Goal: Task Accomplishment & Management: Manage account settings

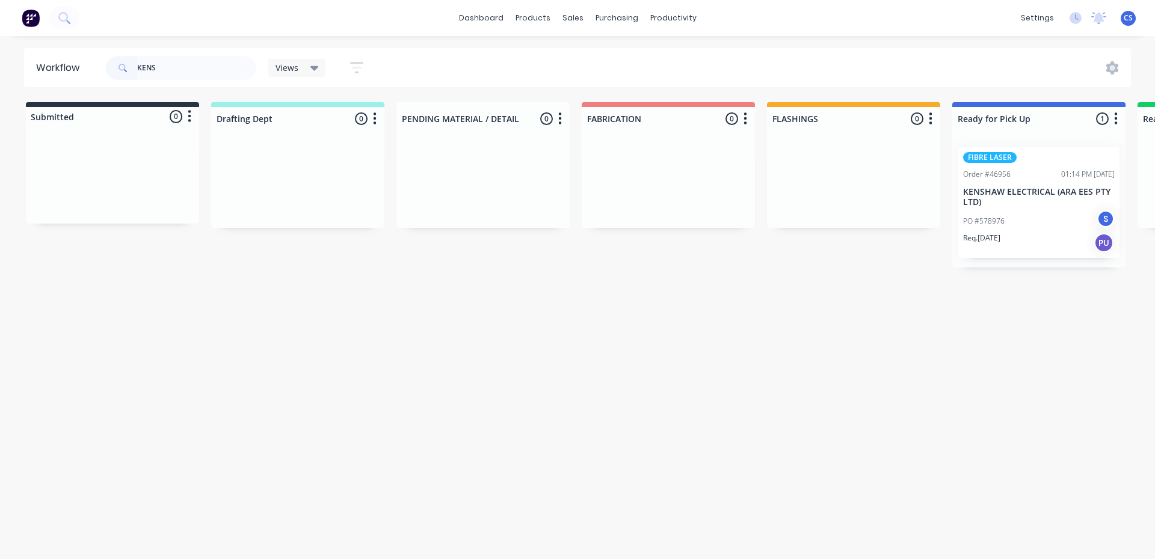
type input "KENS"
click at [1038, 203] on p "KENSHAW ELECTRICAL (ARA EES PTY LTD)" at bounding box center [1039, 197] width 152 height 20
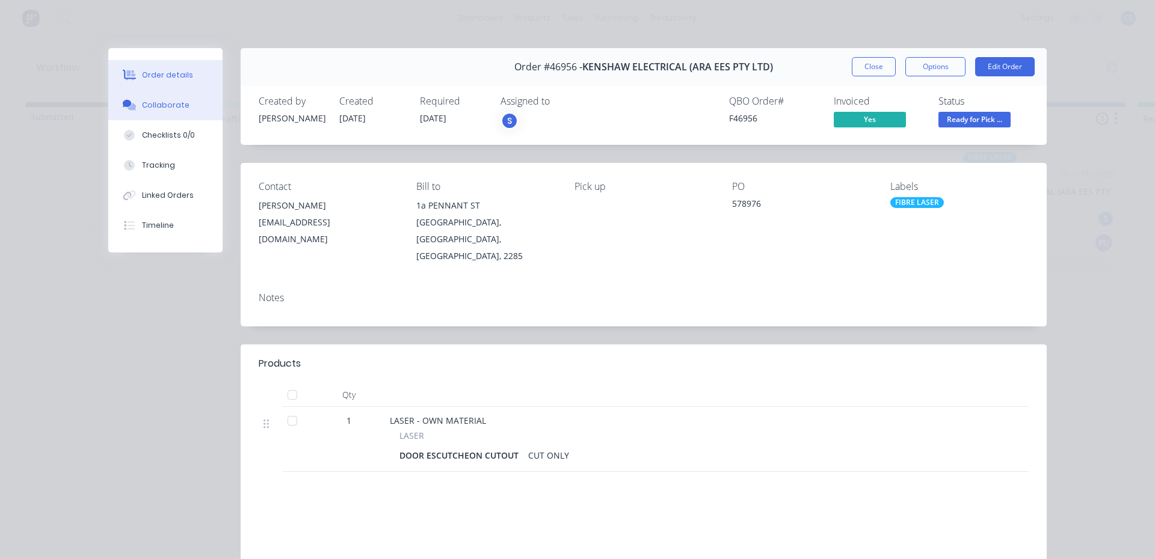
click at [167, 108] on div "Collaborate" at bounding box center [166, 105] width 48 height 11
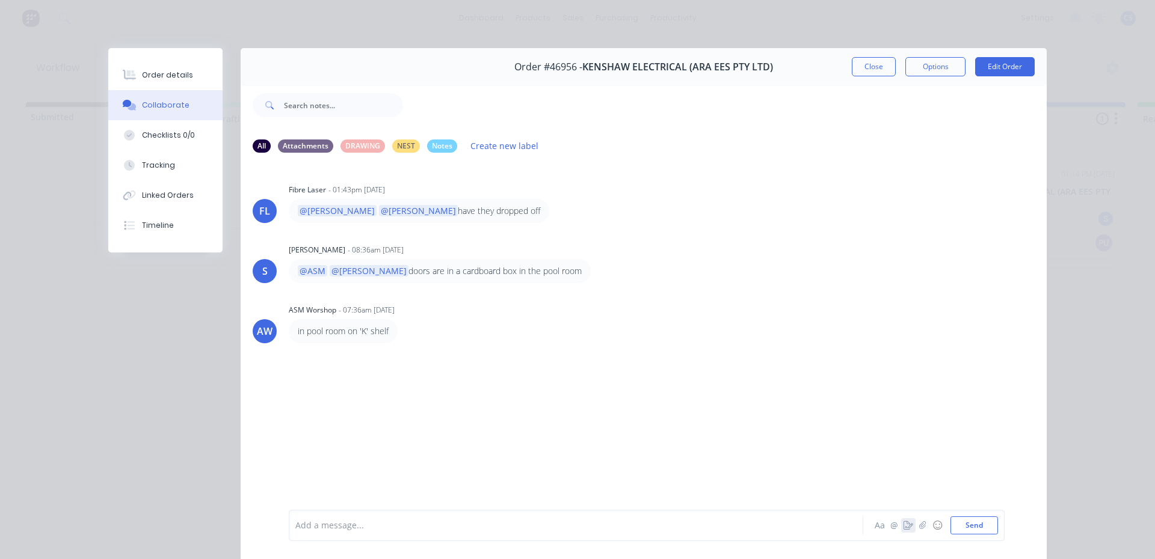
click at [903, 523] on icon "button" at bounding box center [908, 525] width 10 height 8
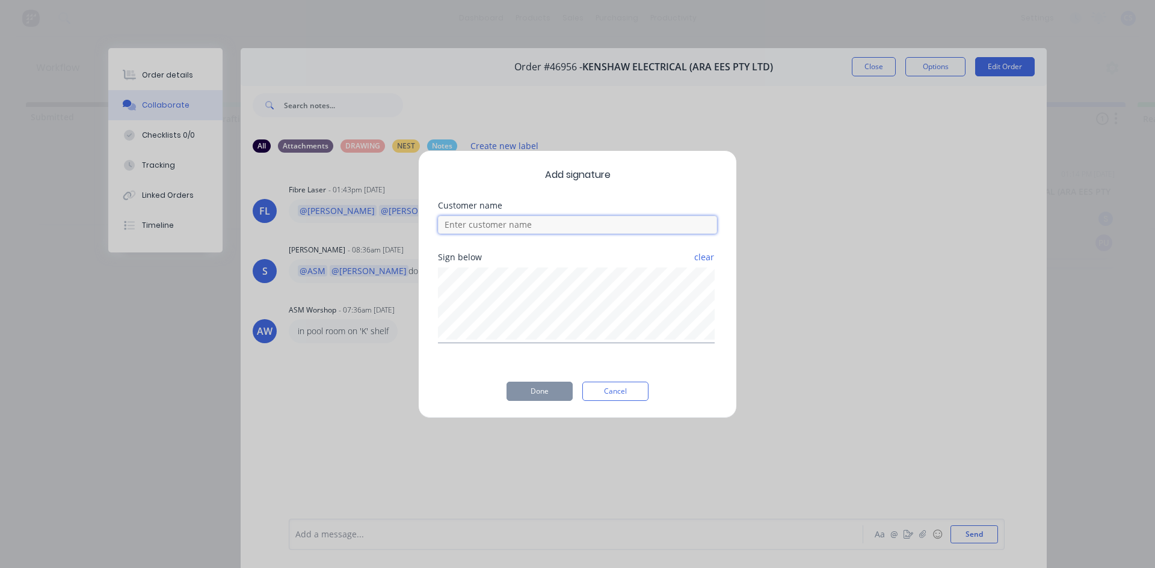
click at [524, 230] on input at bounding box center [577, 225] width 279 height 18
type input "[PERSON_NAME]"
click at [533, 388] on button "Done" at bounding box center [539, 391] width 66 height 19
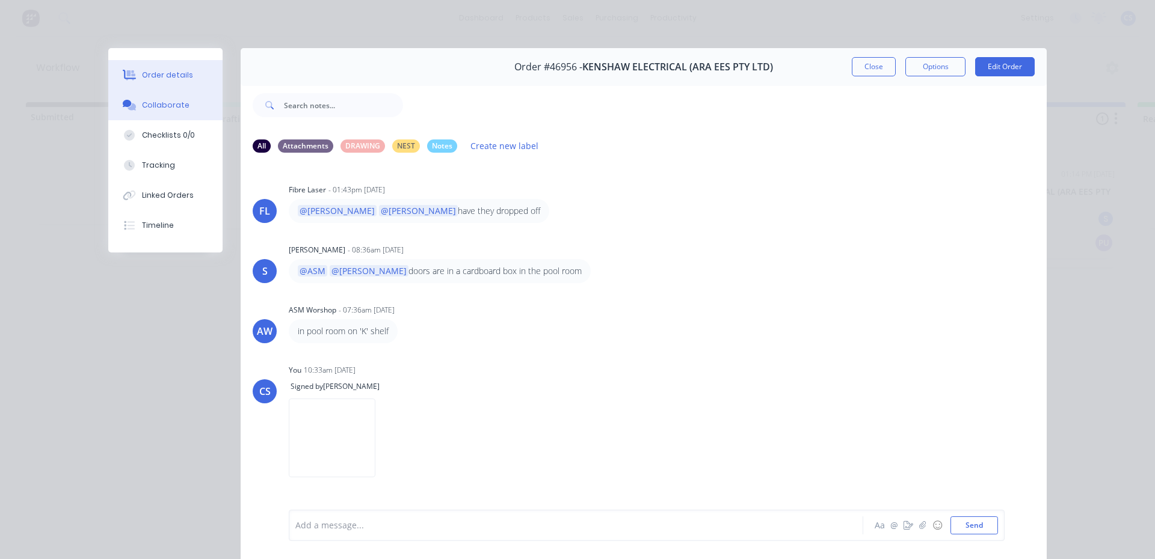
click at [195, 80] on button "Order details" at bounding box center [165, 75] width 114 height 30
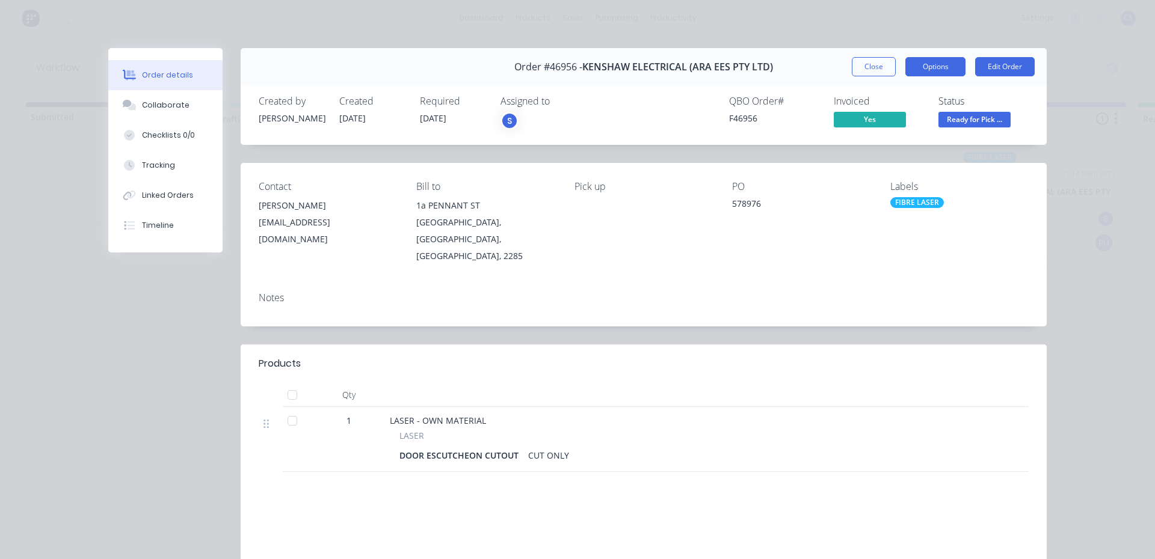
click at [948, 58] on button "Options" at bounding box center [935, 66] width 60 height 19
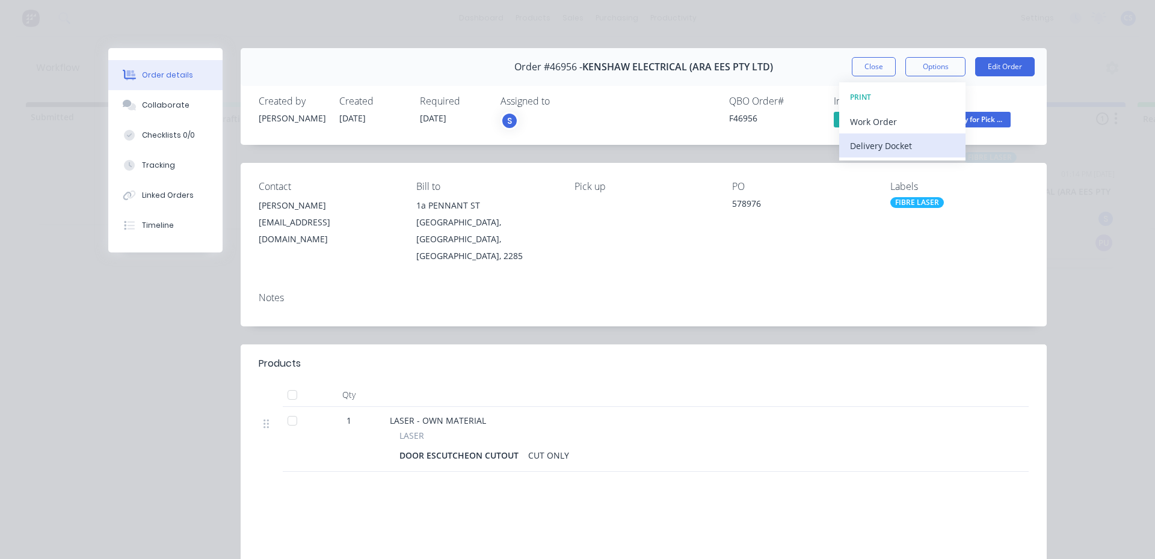
click at [913, 146] on div "Delivery Docket" at bounding box center [902, 145] width 105 height 17
click at [913, 146] on div "Standard" at bounding box center [902, 145] width 105 height 17
click at [970, 123] on span "Ready for Pick ..." at bounding box center [974, 119] width 72 height 15
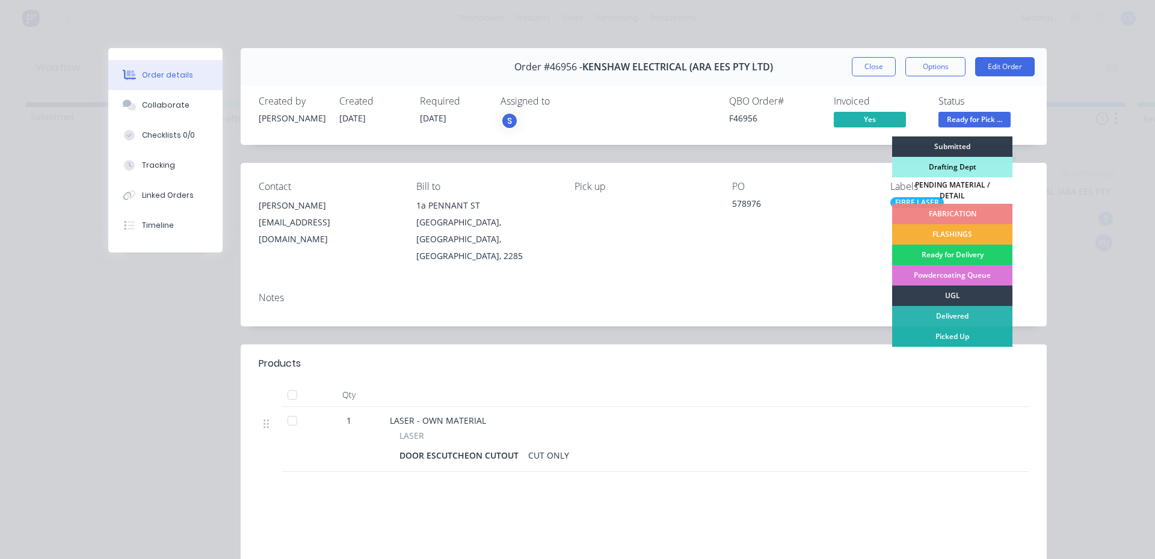
click at [933, 331] on div "Picked Up" at bounding box center [952, 337] width 120 height 20
